Goal: Navigation & Orientation: Find specific page/section

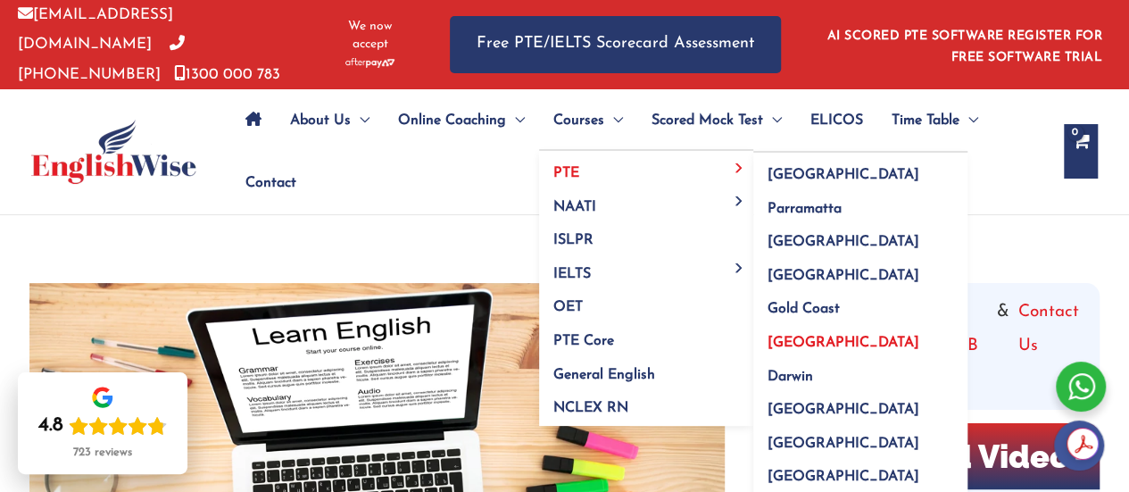
click at [779, 336] on span "[GEOGRAPHIC_DATA]" at bounding box center [844, 343] width 152 height 14
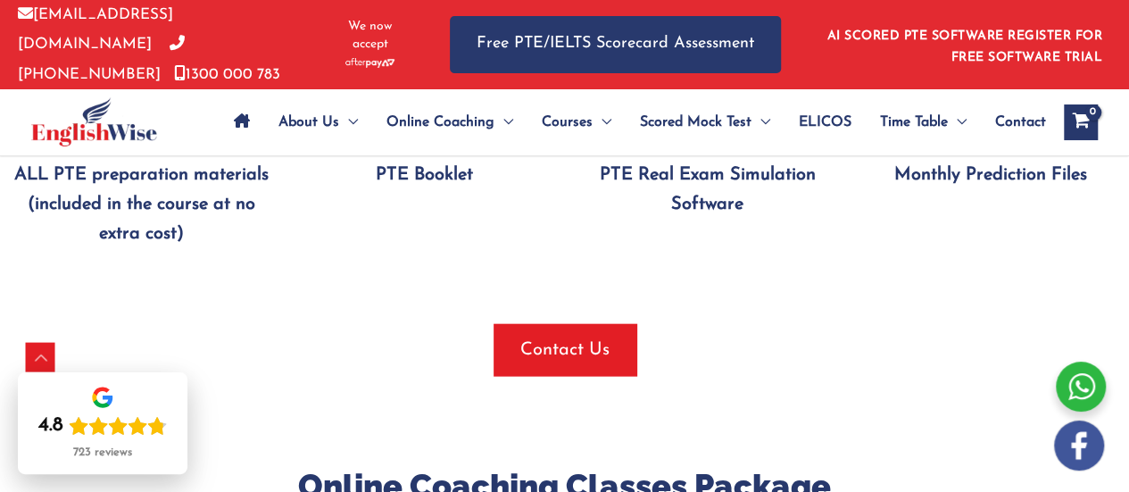
scroll to position [1971, 0]
